Goal: Information Seeking & Learning: Learn about a topic

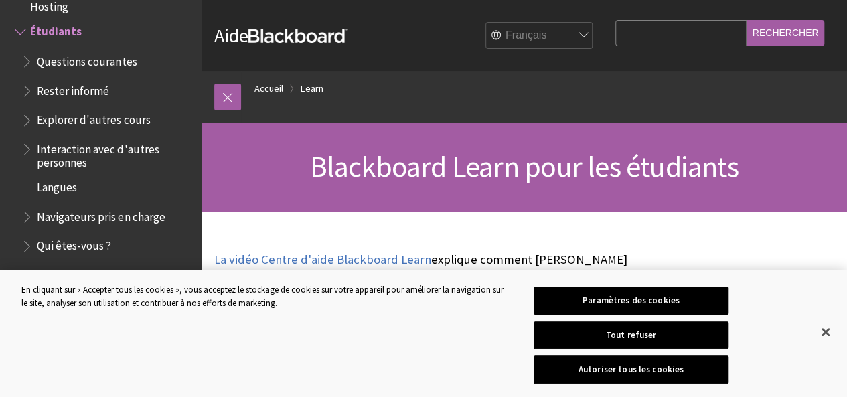
click at [351, 56] on div "Aide Blackboard Aide Bb English عربية Català Cymraeg Deutsch Español Suomi Fran…" at bounding box center [524, 35] width 646 height 71
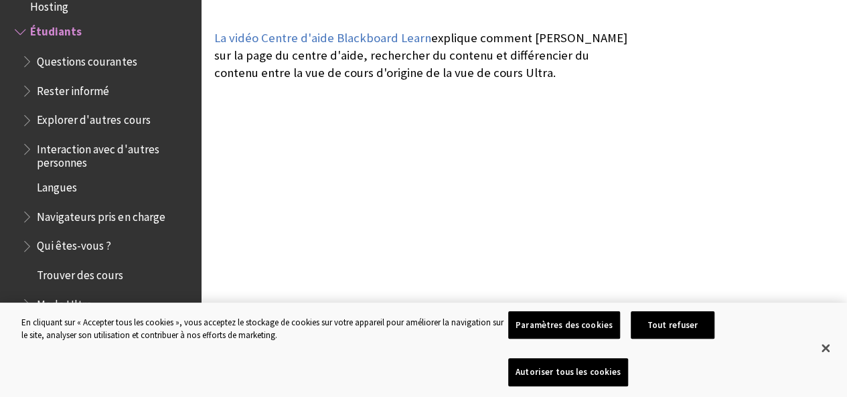
scroll to position [222, 0]
click at [85, 40] on span "Étudiants" at bounding box center [104, 32] width 178 height 23
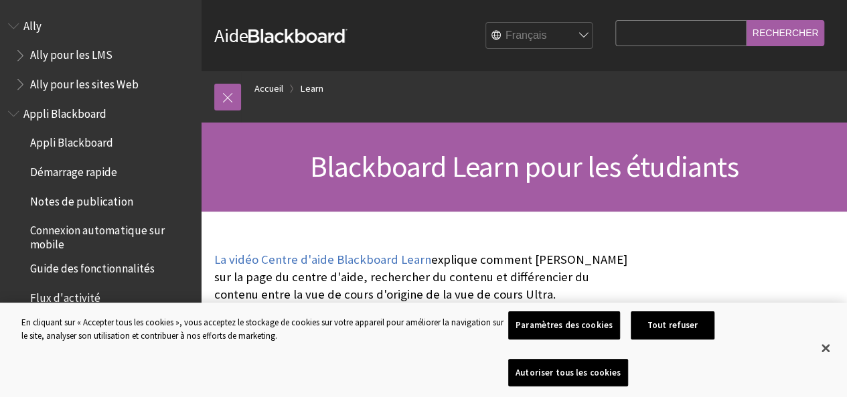
scroll to position [1226, 0]
